Goal: Find specific page/section

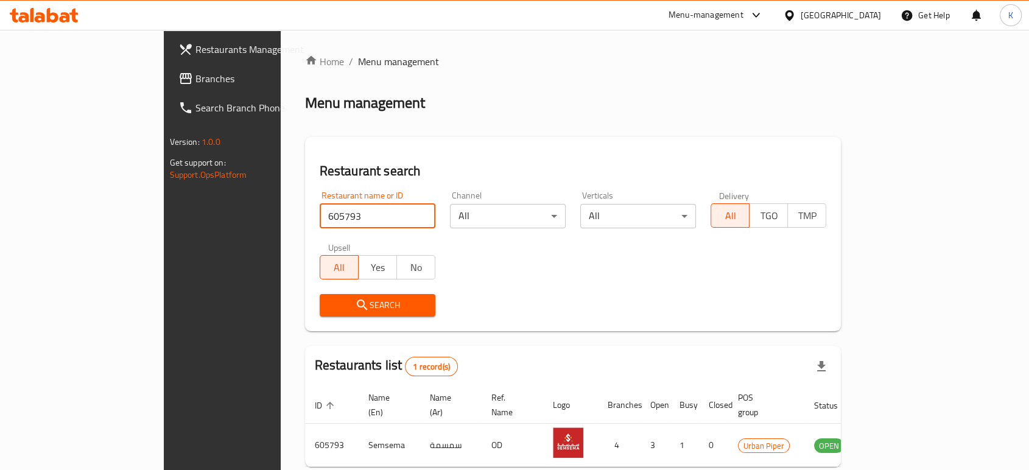
click at [320, 209] on input "605793" at bounding box center [378, 216] width 116 height 24
paste input "507422"
type input "507422"
click button "Search" at bounding box center [378, 305] width 116 height 23
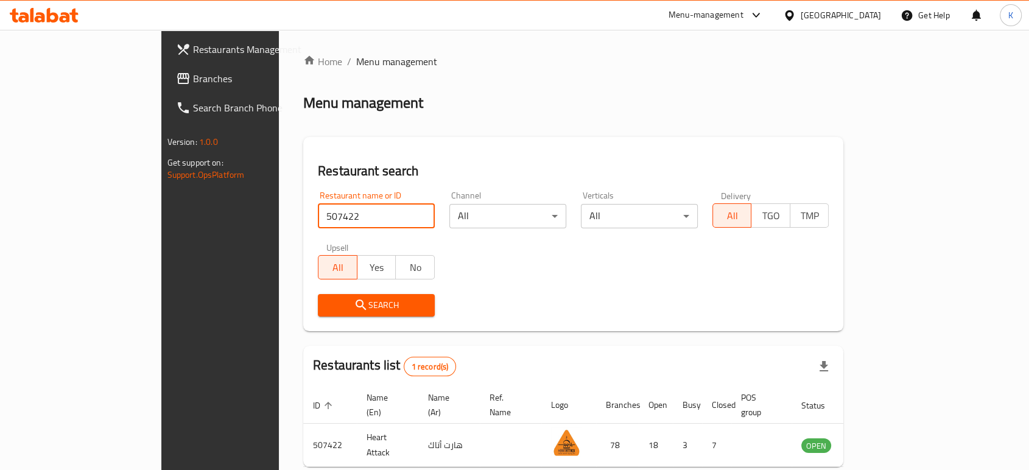
scroll to position [49, 0]
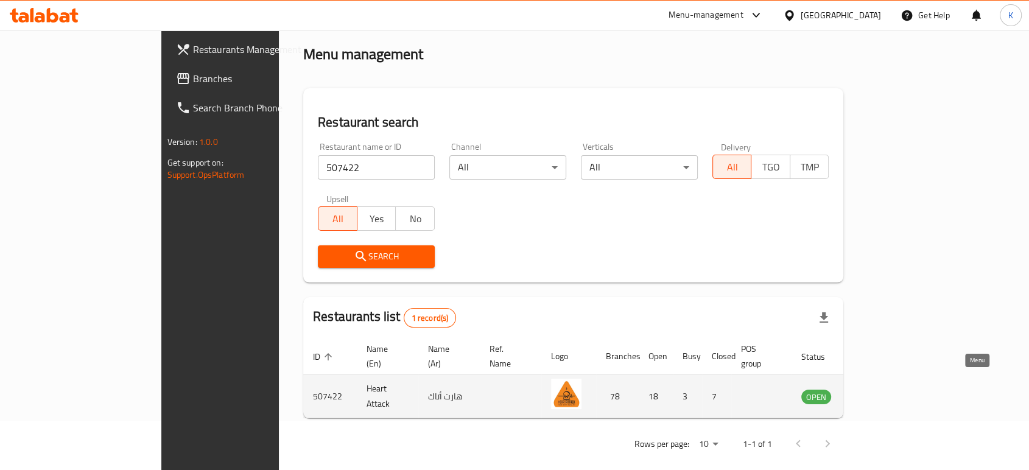
click at [879, 392] on icon "enhanced table" at bounding box center [872, 397] width 13 height 10
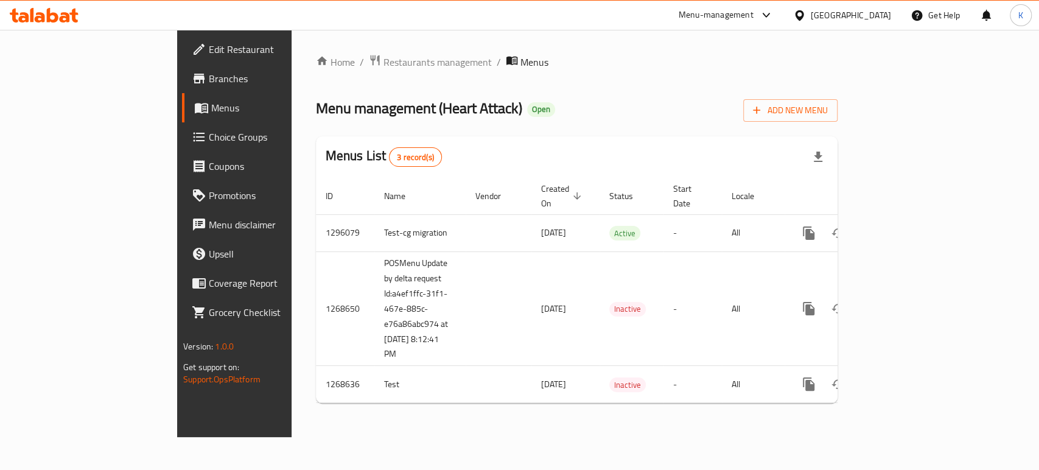
click at [754, 12] on div "Menu-management" at bounding box center [716, 15] width 75 height 15
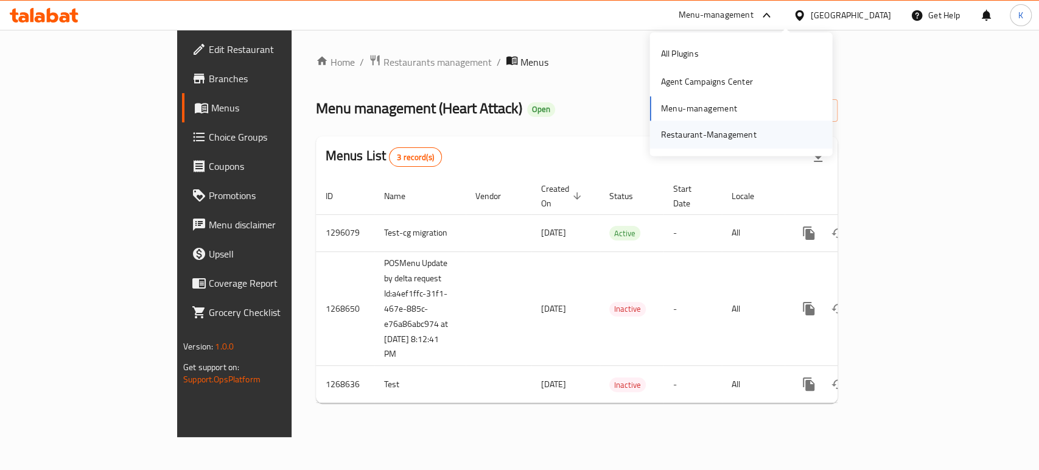
click at [711, 128] on div "Restaurant-Management" at bounding box center [709, 134] width 96 height 13
